Goal: Task Accomplishment & Management: Manage account settings

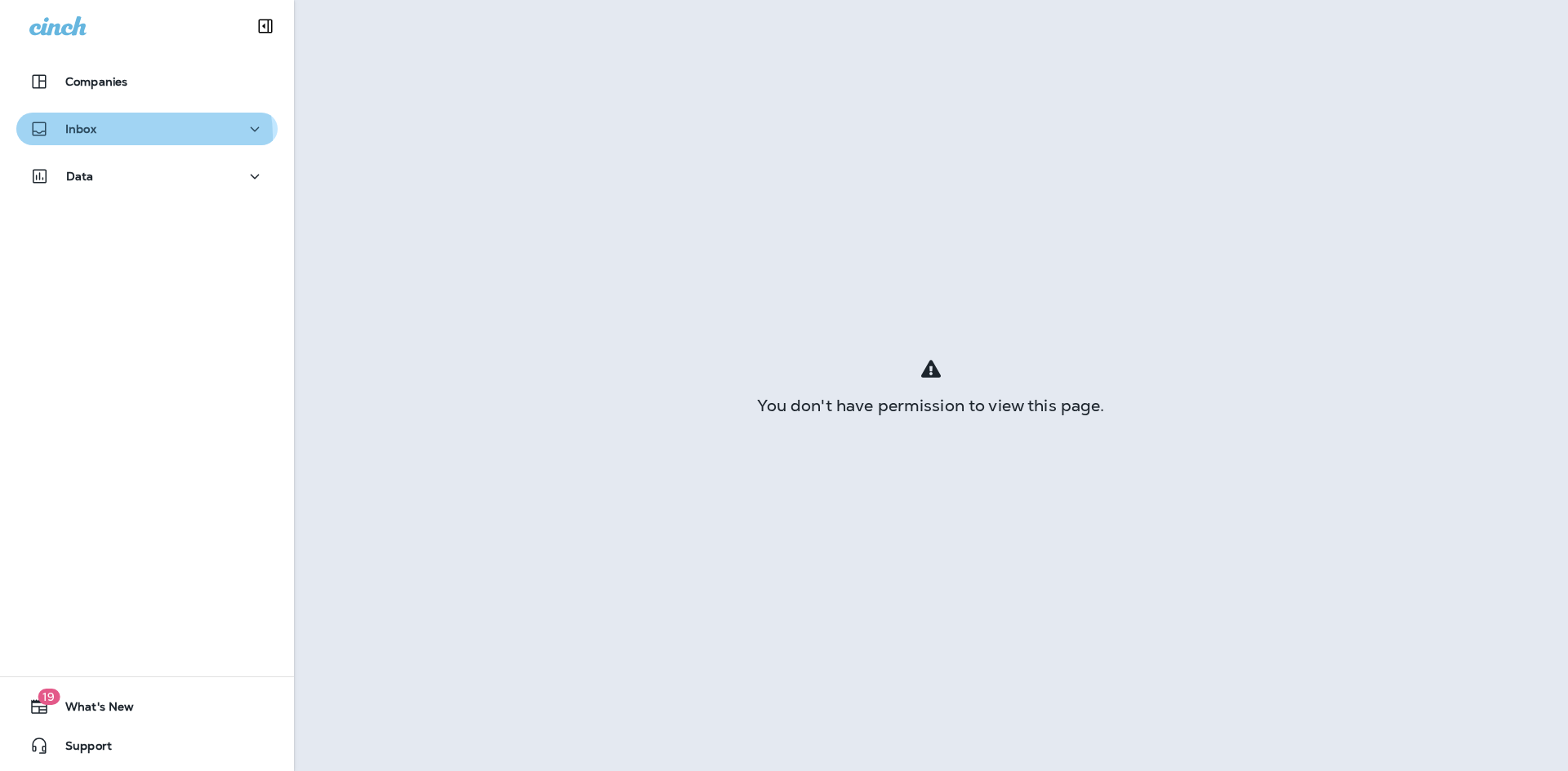
click at [134, 136] on div "Inbox" at bounding box center [147, 129] width 236 height 20
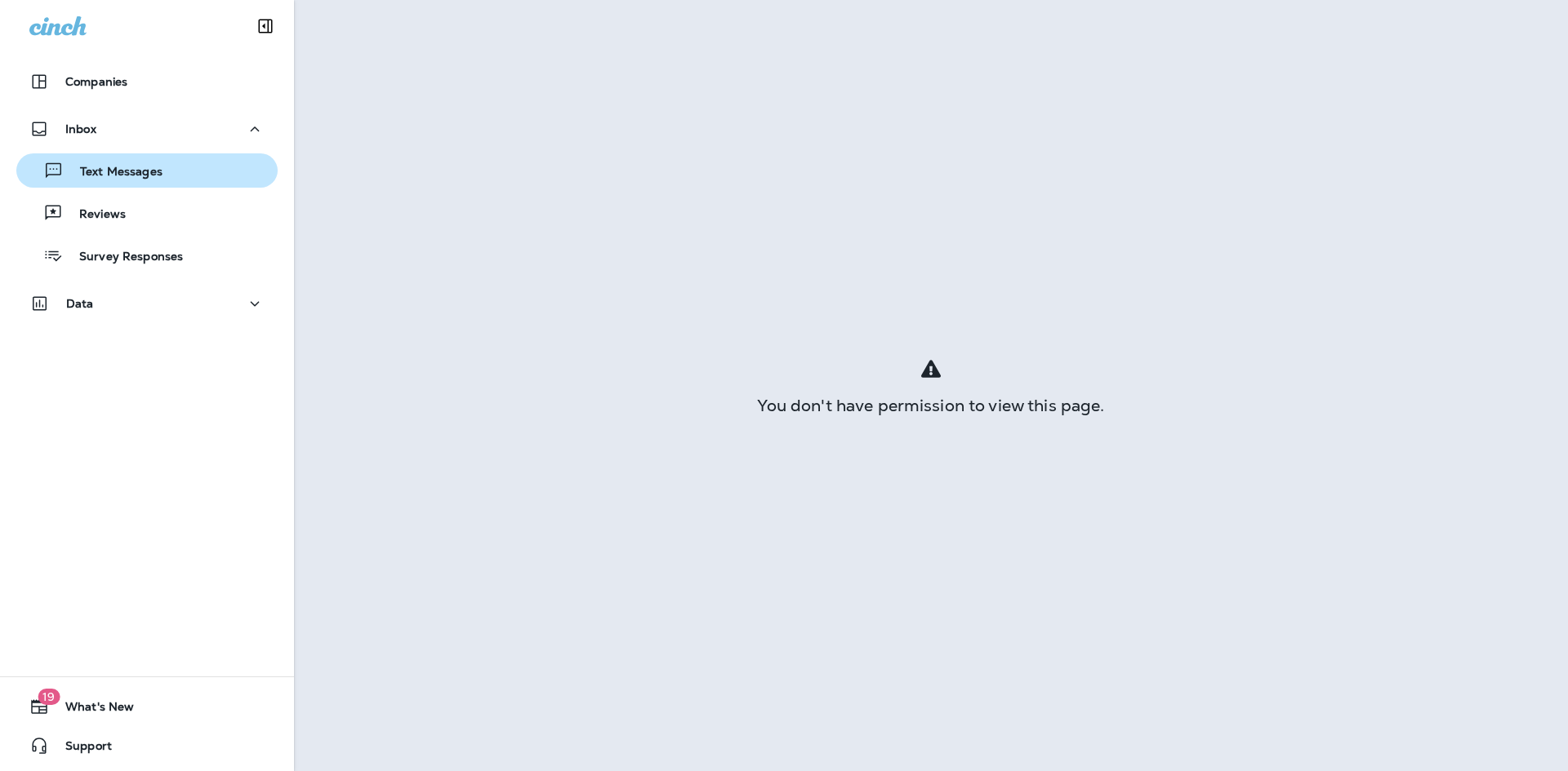
click at [125, 166] on p "Text Messages" at bounding box center [113, 173] width 99 height 15
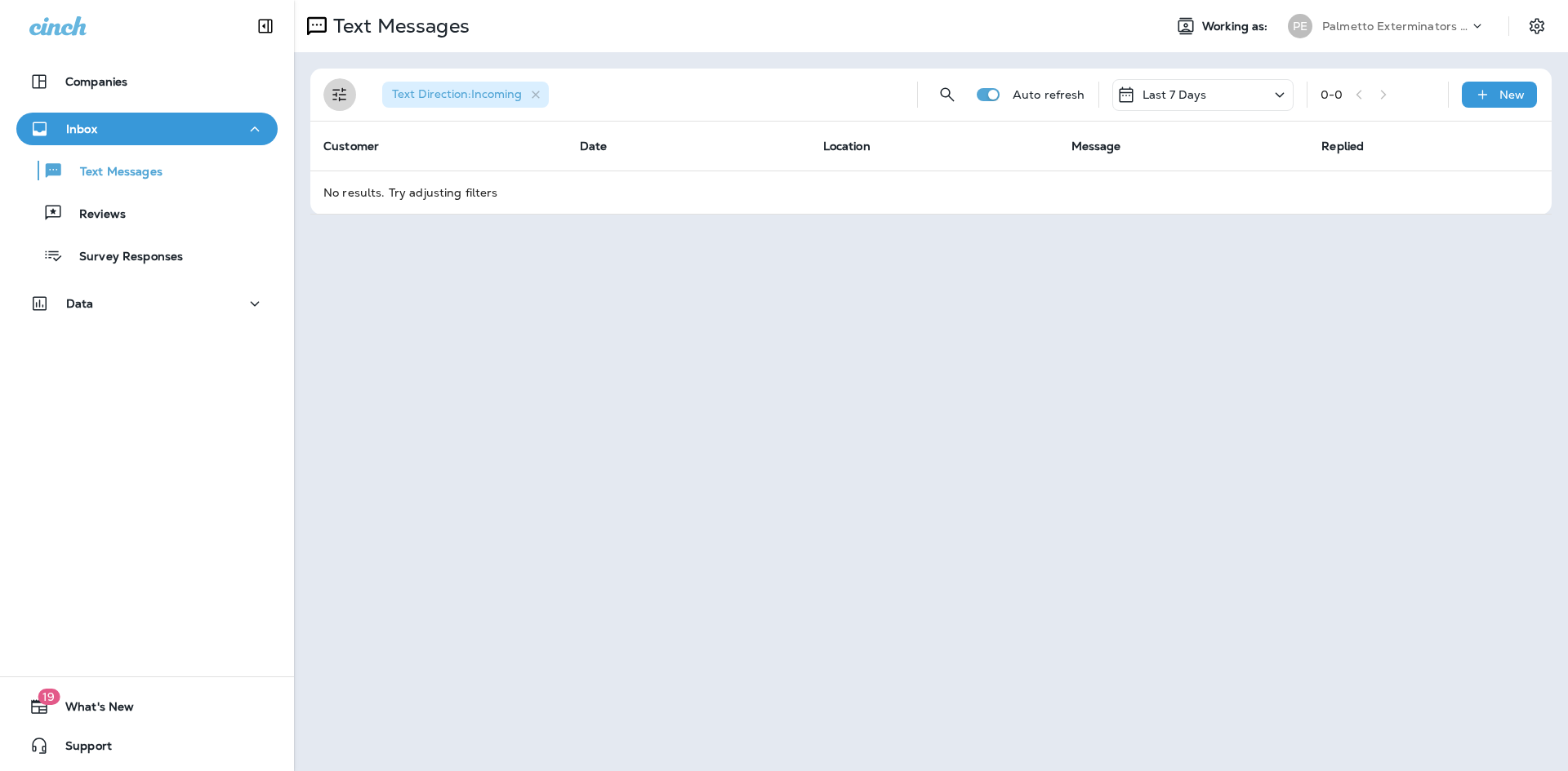
click at [343, 90] on icon "Filters" at bounding box center [339, 95] width 14 height 14
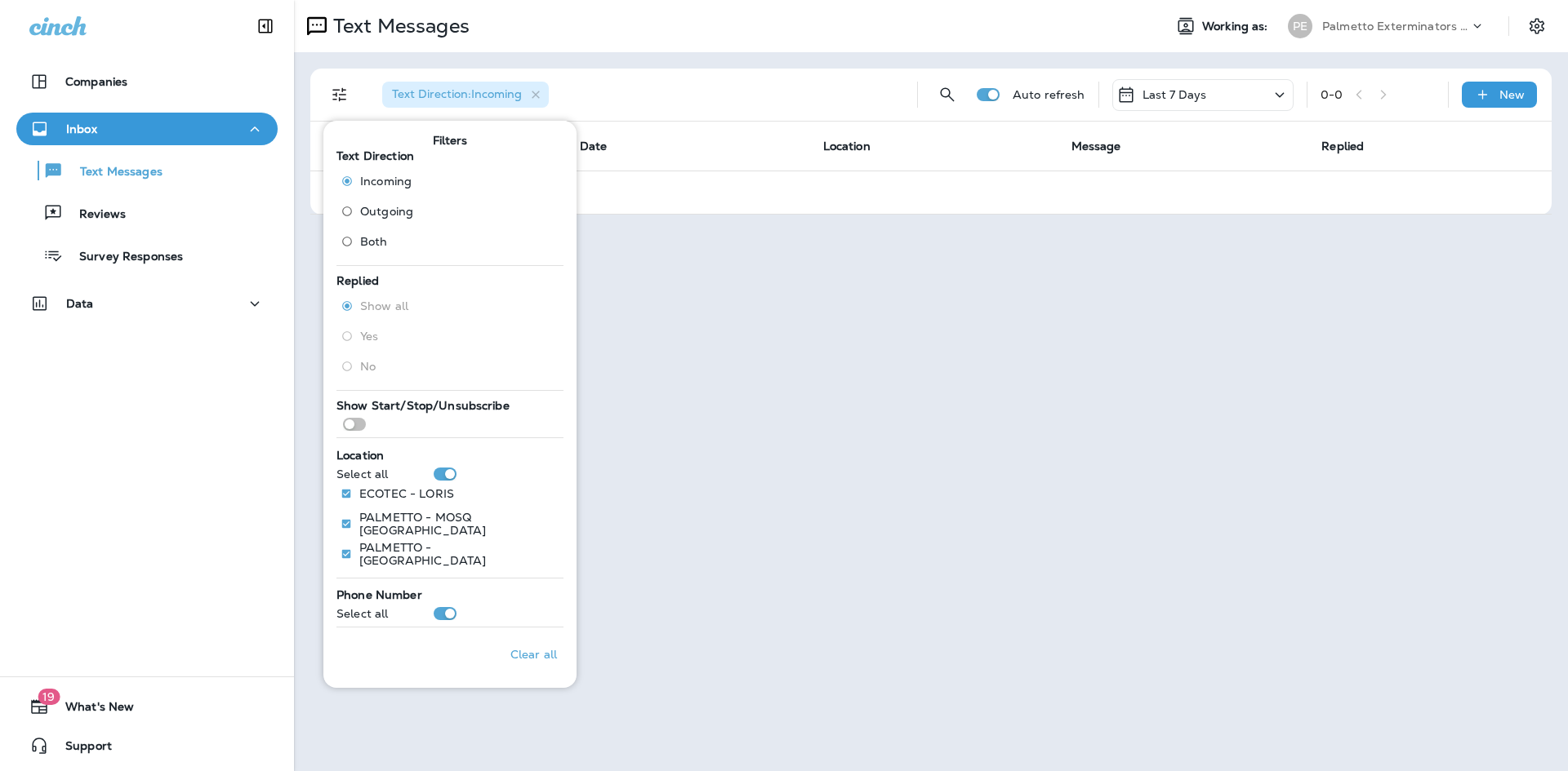
click at [811, 410] on div "Text Messages Working as: PE Palmetto Exterminators LLC Text Direction : Incomi…" at bounding box center [931, 385] width 1274 height 771
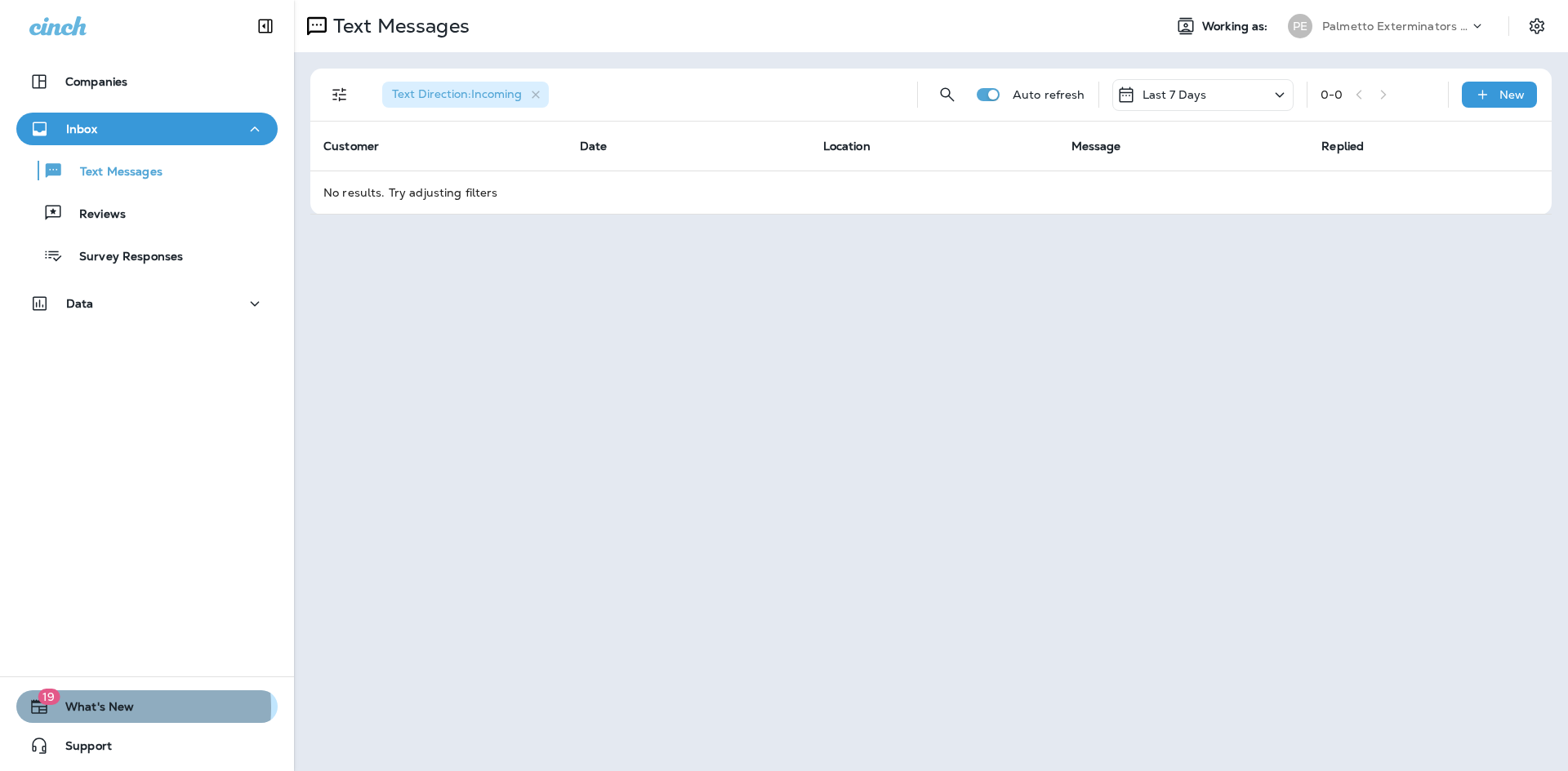
click at [97, 708] on span "What's New" at bounding box center [92, 710] width 85 height 20
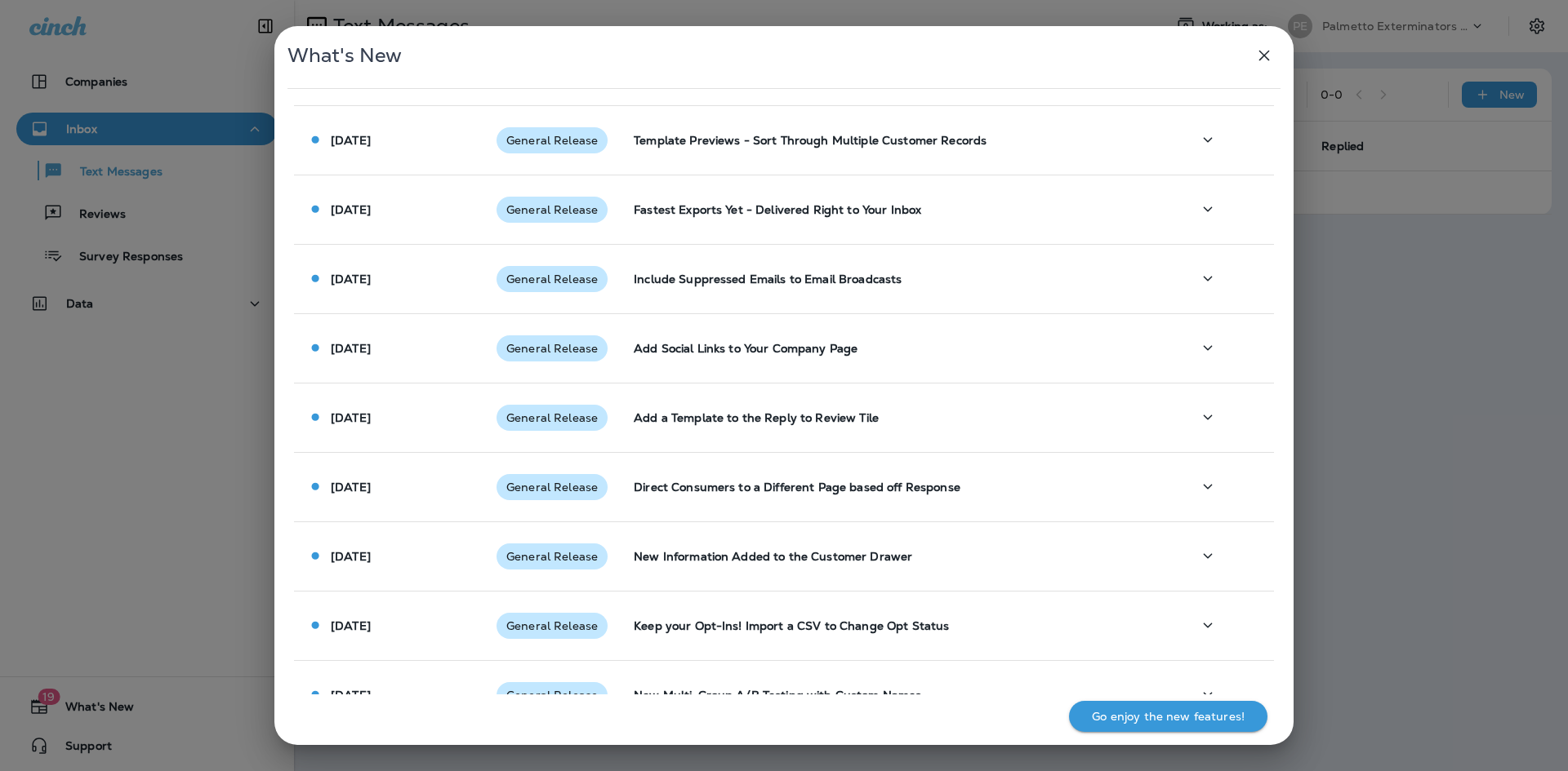
scroll to position [490, 0]
click at [1266, 58] on icon "button" at bounding box center [1264, 56] width 10 height 10
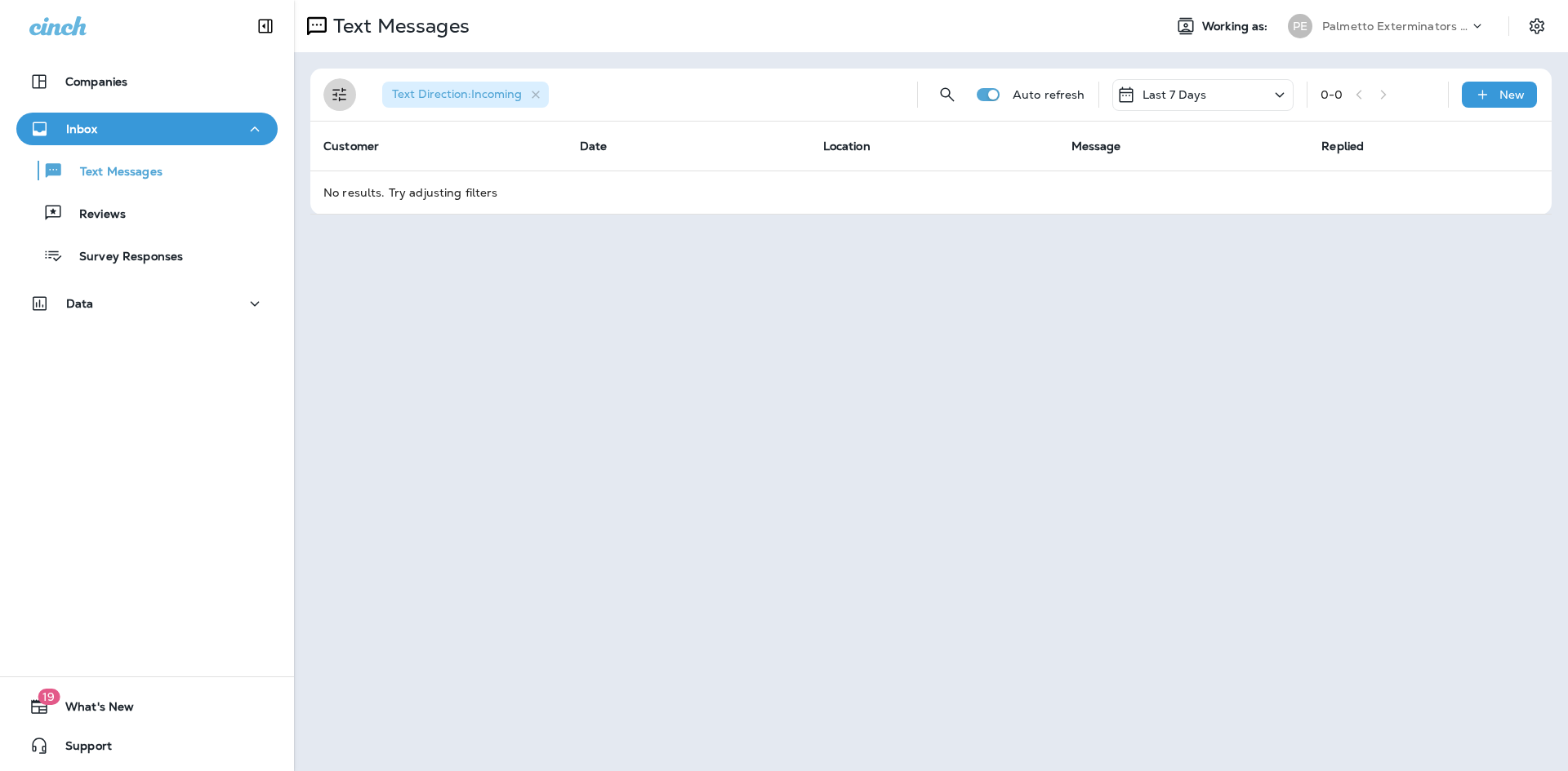
click at [339, 94] on icon "Filters" at bounding box center [339, 95] width 14 height 14
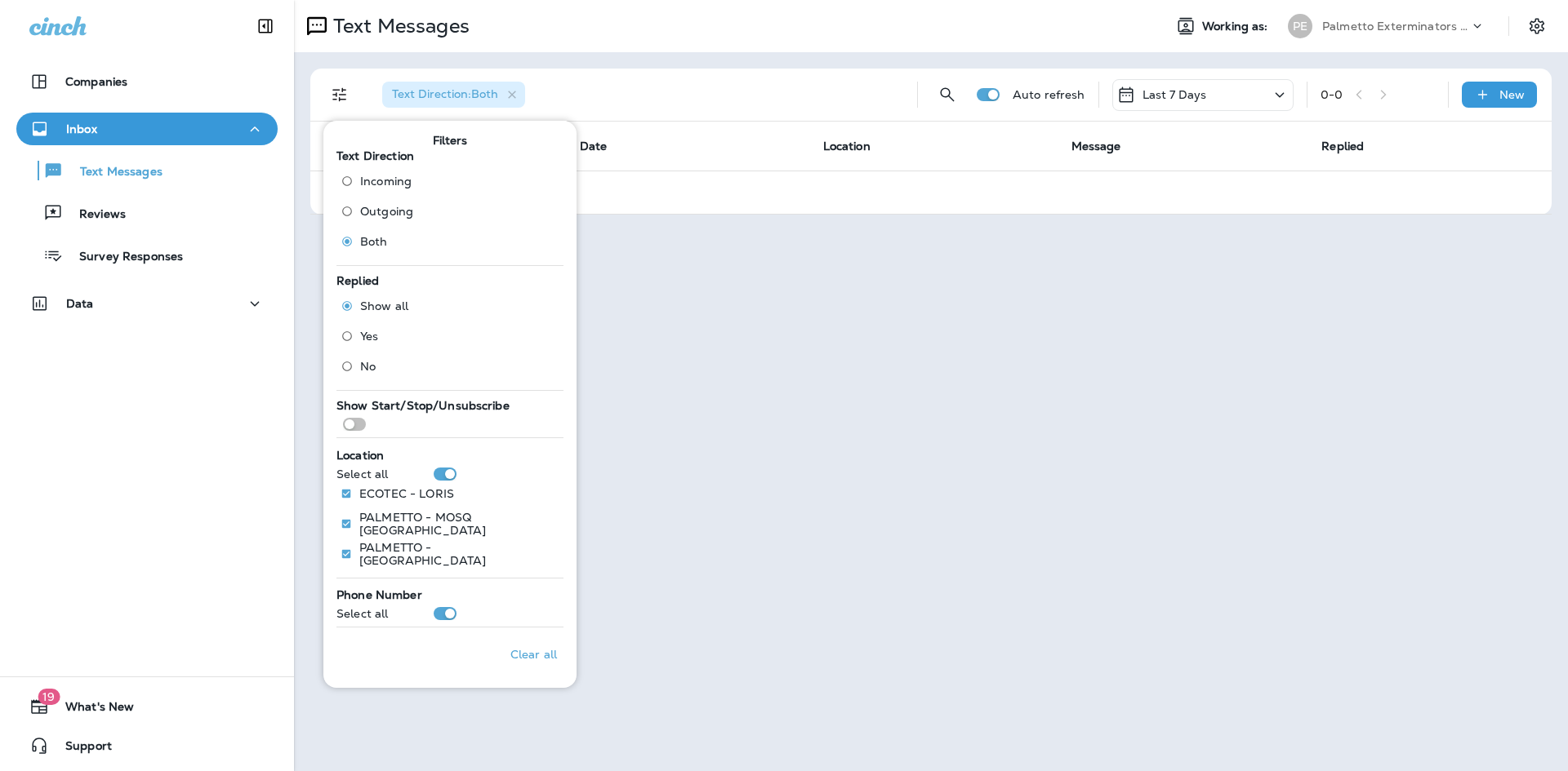
click at [668, 400] on div "Text Messages Working as: PE Palmetto Exterminators LLC Text Direction : Both A…" at bounding box center [931, 385] width 1274 height 771
